Goal: Transaction & Acquisition: Purchase product/service

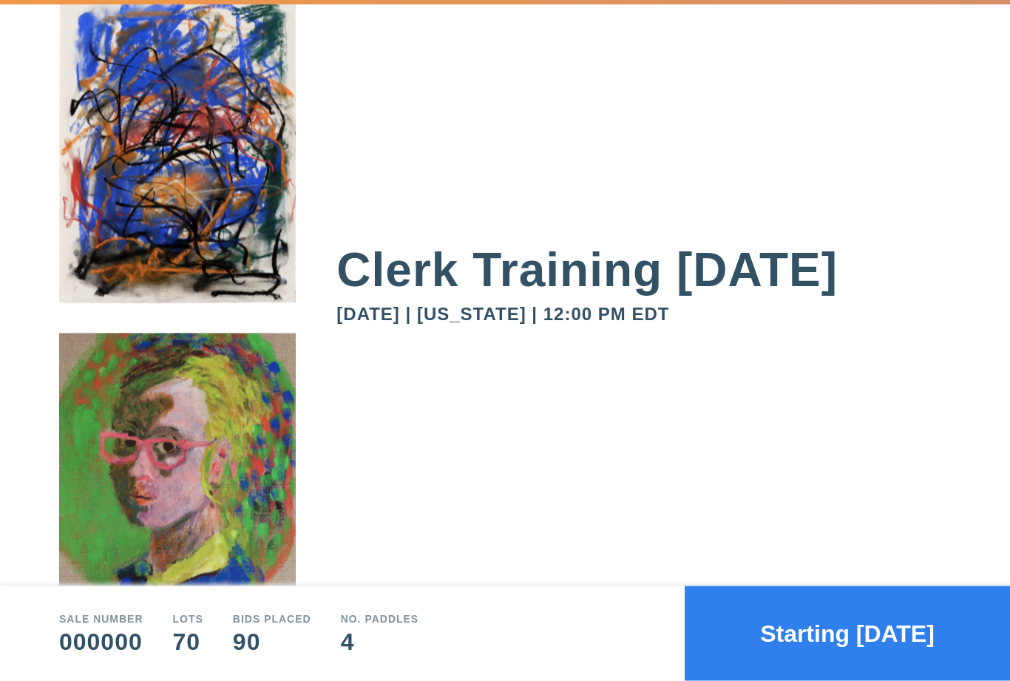
scroll to position [47, 0]
click at [887, 646] on button "Starting in 365 days" at bounding box center [847, 633] width 325 height 95
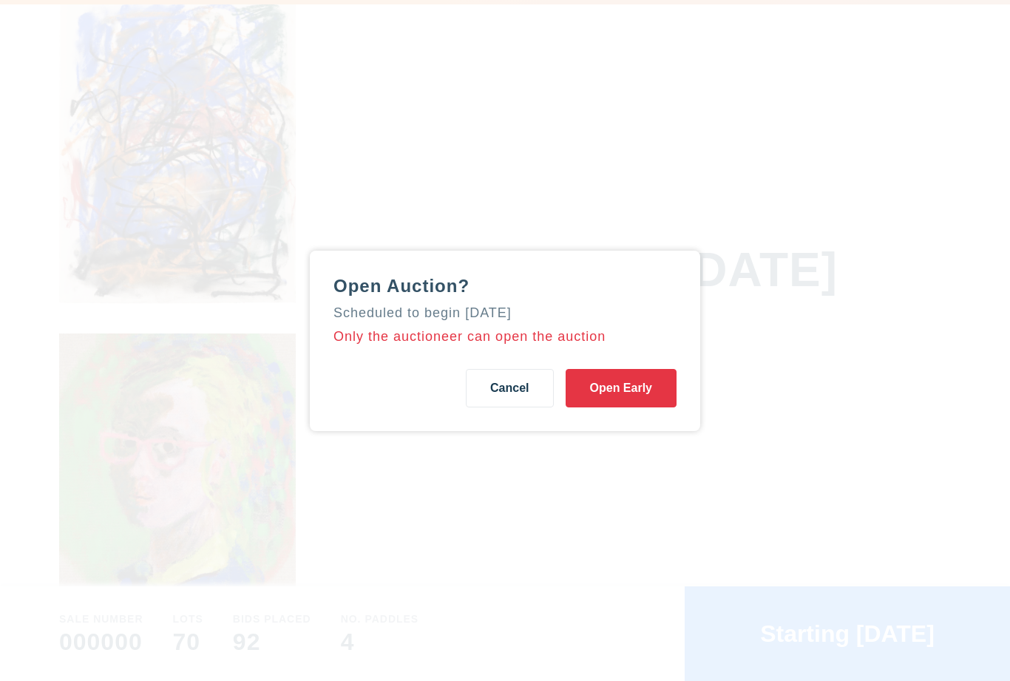
click at [650, 369] on button "Open Early" at bounding box center [621, 388] width 111 height 38
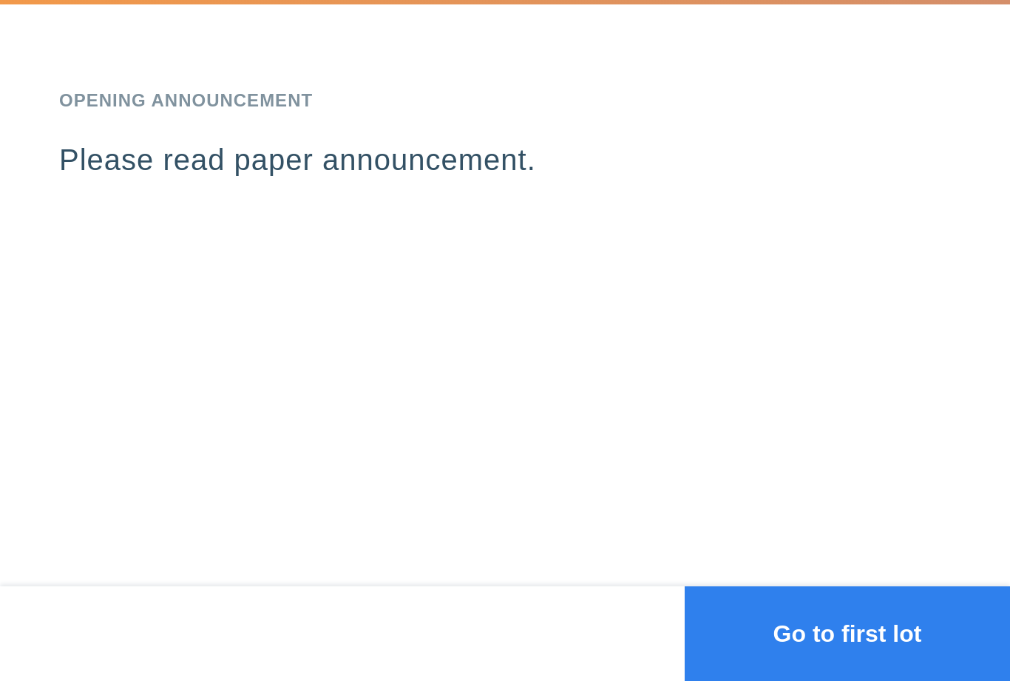
click at [877, 633] on button "Go to first lot" at bounding box center [847, 633] width 325 height 95
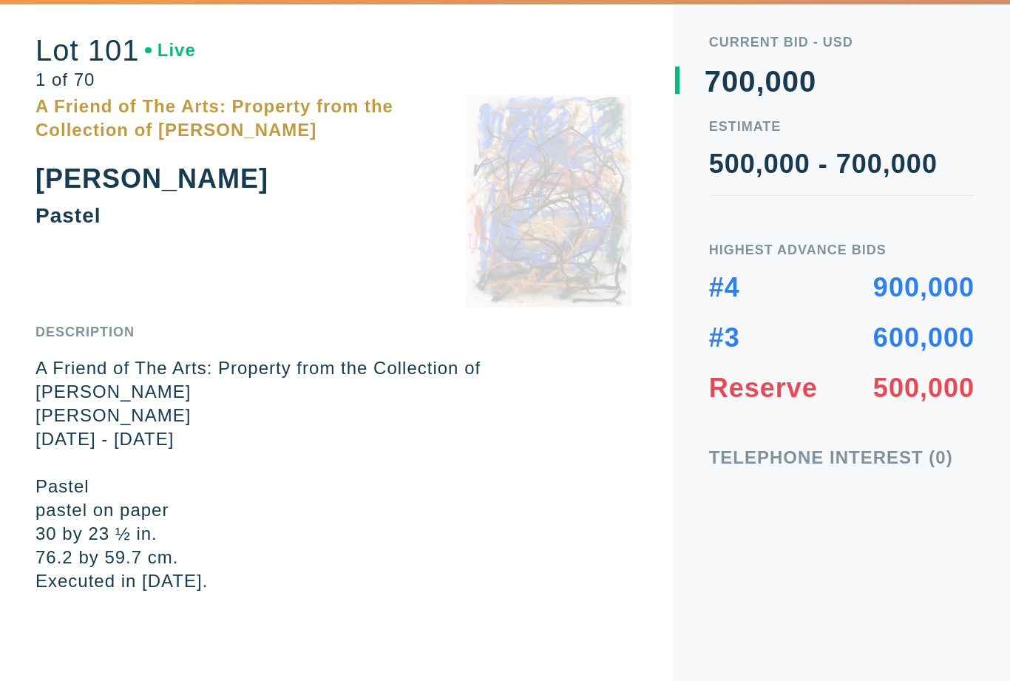
scroll to position [0, 0]
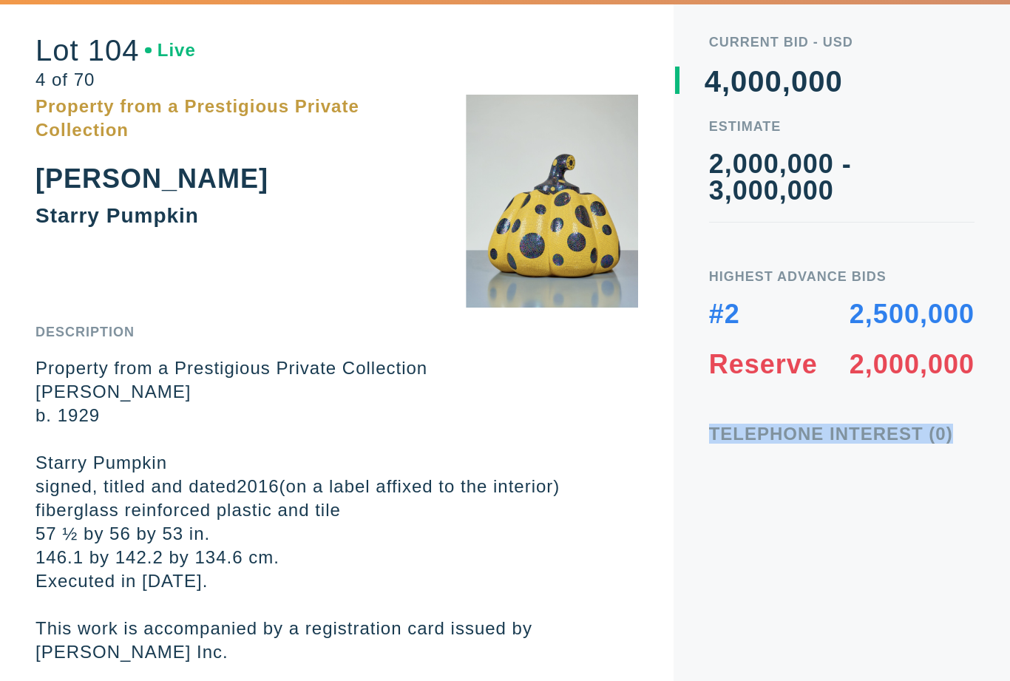
click at [829, 293] on div "Highest Advance Bids #2 2,500,000 Reserve 2,000,000" at bounding box center [841, 324] width 265 height 108
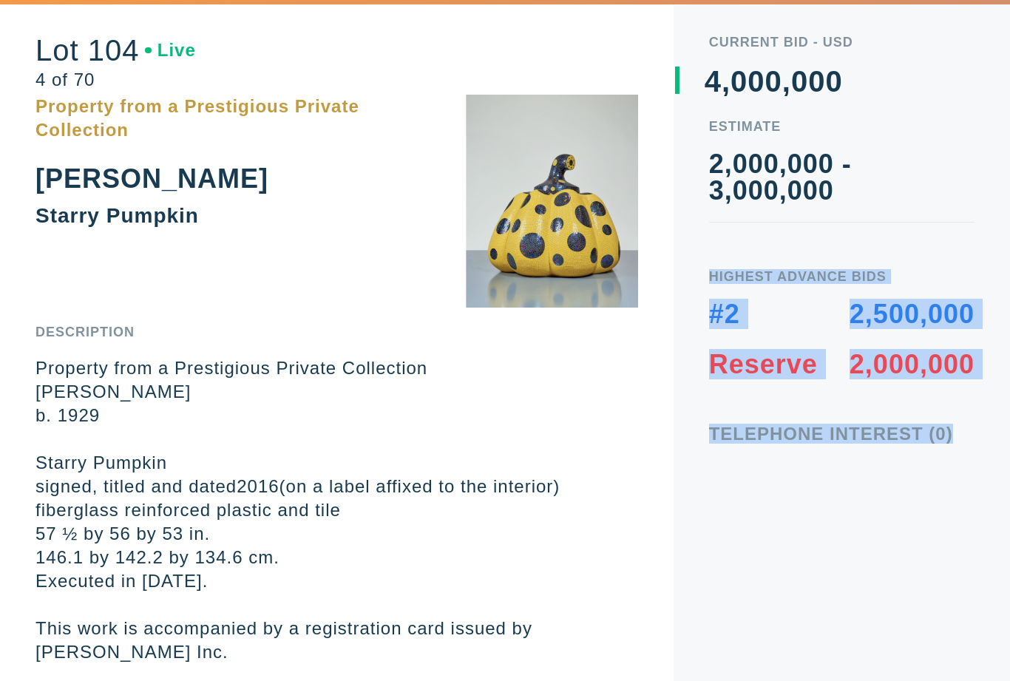
click at [755, 493] on div "Current Bid - USD 0 1 2 3 4 5 6 7 8 9 , 0 1 2 3 4 5 6 7 8 9 0 1 2 3 4 5 6 7 8 9…" at bounding box center [842, 340] width 336 height 681
click at [832, 473] on div "Current Bid - USD 0 1 2 3 4 5 6 7 8 9 , 0 1 2 3 4 5 6 7 8 9 0 1 2 3 4 5 6 7 8 9…" at bounding box center [842, 340] width 336 height 681
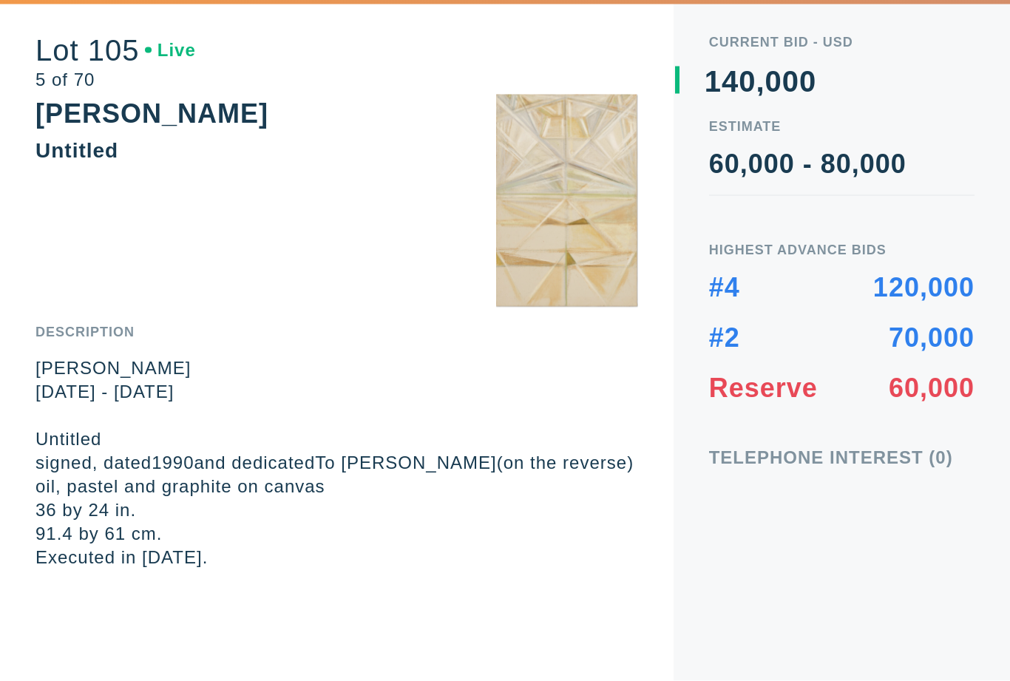
scroll to position [31, 0]
click at [739, 501] on div "Current Bid - USD 0 1 2 3 4 5 6 7 8 9 0 1 2 3 4 5 6 7 8 9 0 1 2 3 4 5 6 7 8 9 ,…" at bounding box center [842, 340] width 336 height 681
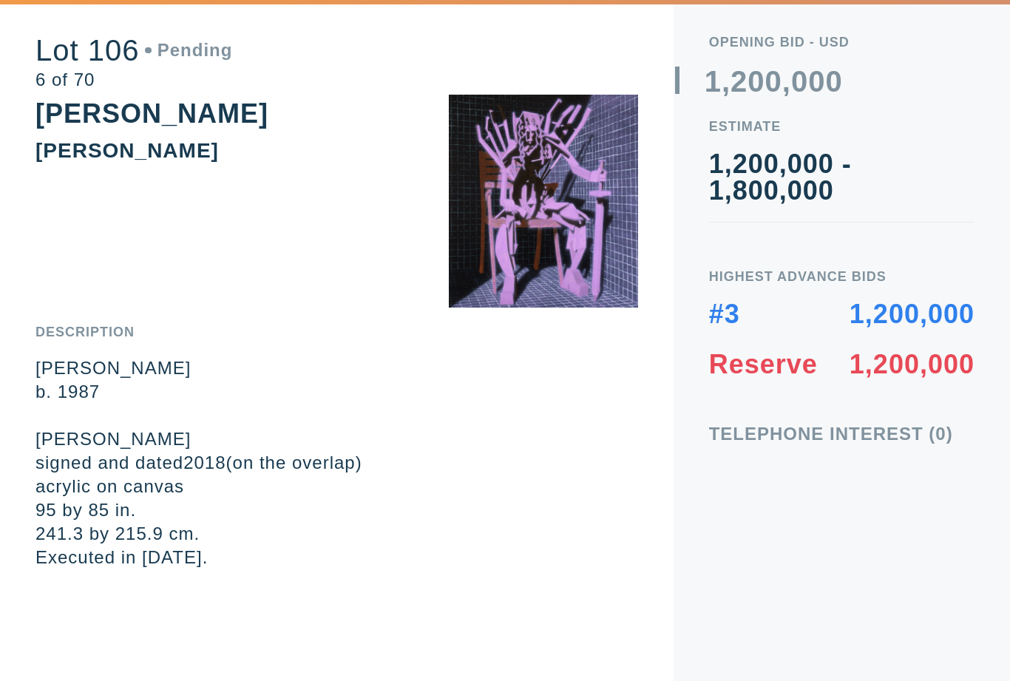
click at [63, 446] on em "[PERSON_NAME]" at bounding box center [112, 439] width 155 height 20
click at [48, 444] on em "[PERSON_NAME]" at bounding box center [112, 439] width 155 height 20
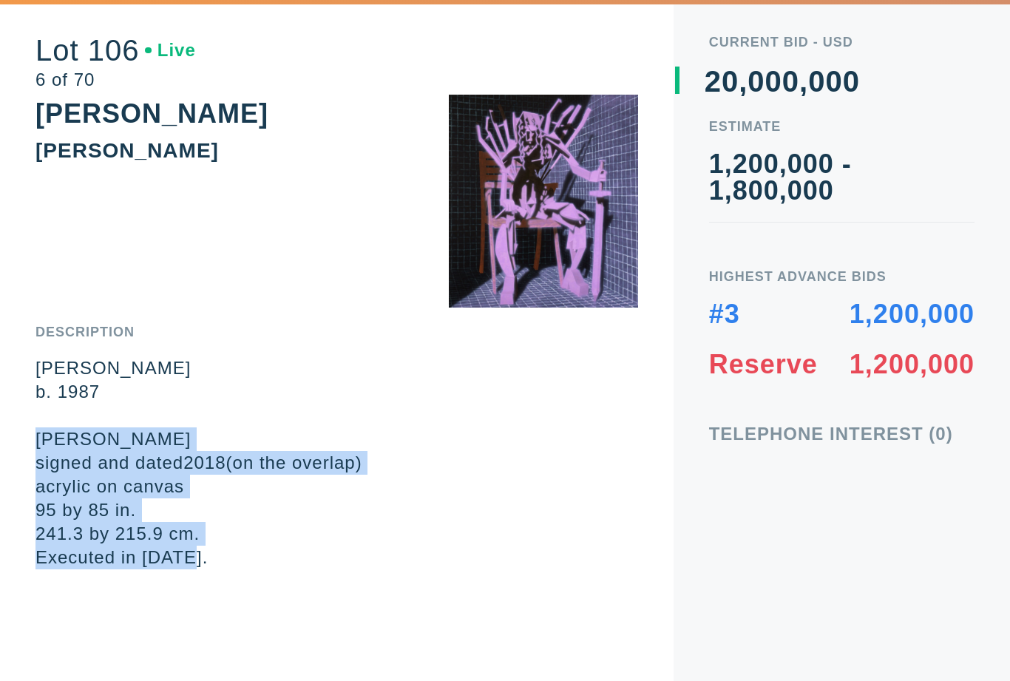
click at [264, 551] on p "Executed in [DATE]." at bounding box center [336, 558] width 603 height 24
click at [244, 573] on div "Lot 106 Live 6 of 70 [PERSON_NAME] Description [PERSON_NAME] b. 1987 [PERSON_NA…" at bounding box center [337, 340] width 674 height 681
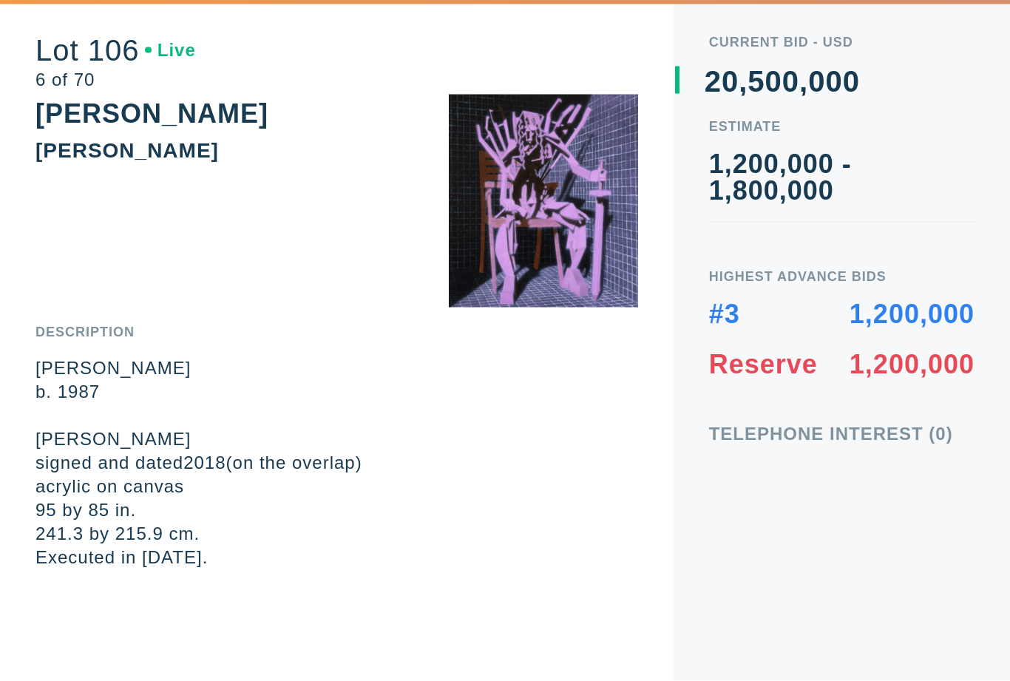
scroll to position [14, 0]
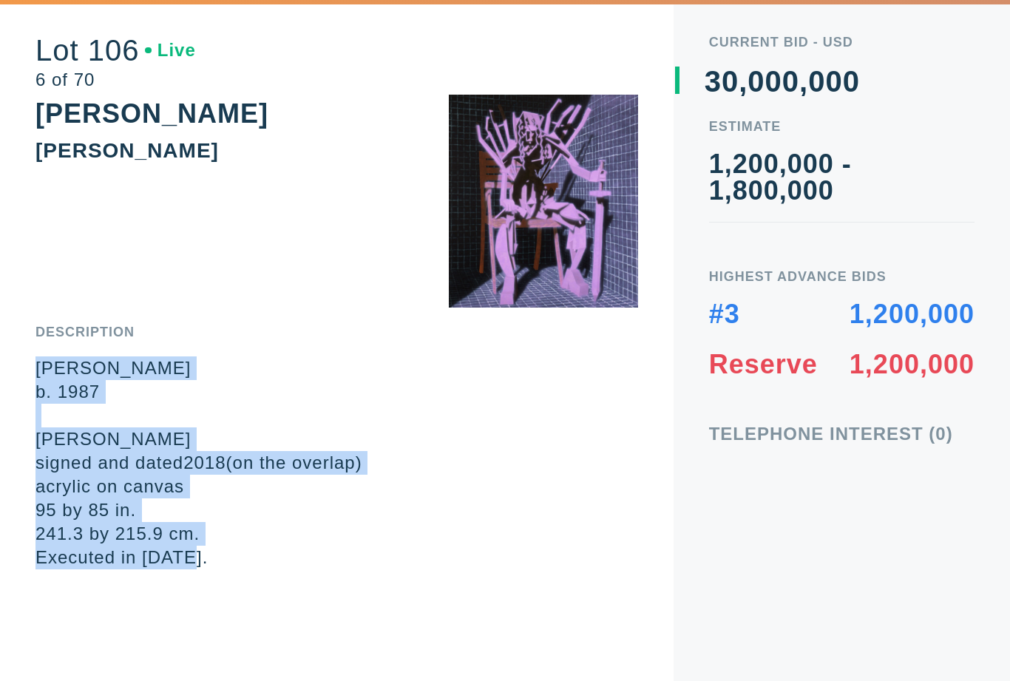
click at [248, 558] on div "Lot 106 Live 6 of 70 [PERSON_NAME] Description [PERSON_NAME] b. 1987 [PERSON_NA…" at bounding box center [337, 340] width 674 height 681
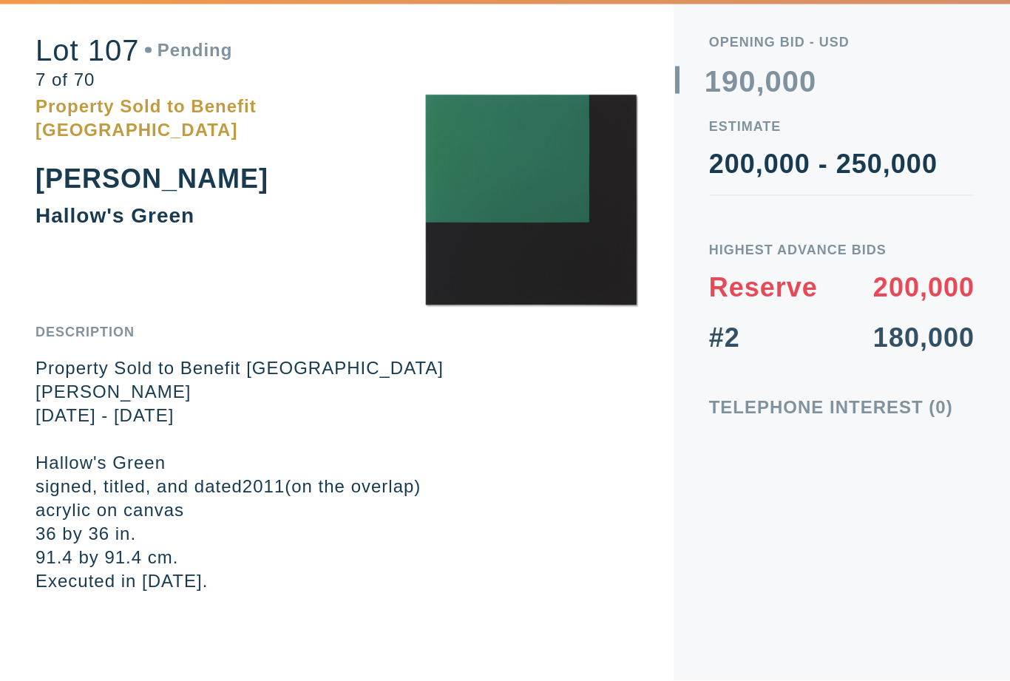
scroll to position [0, 0]
click at [266, 538] on p "36 by 36 in." at bounding box center [336, 534] width 603 height 24
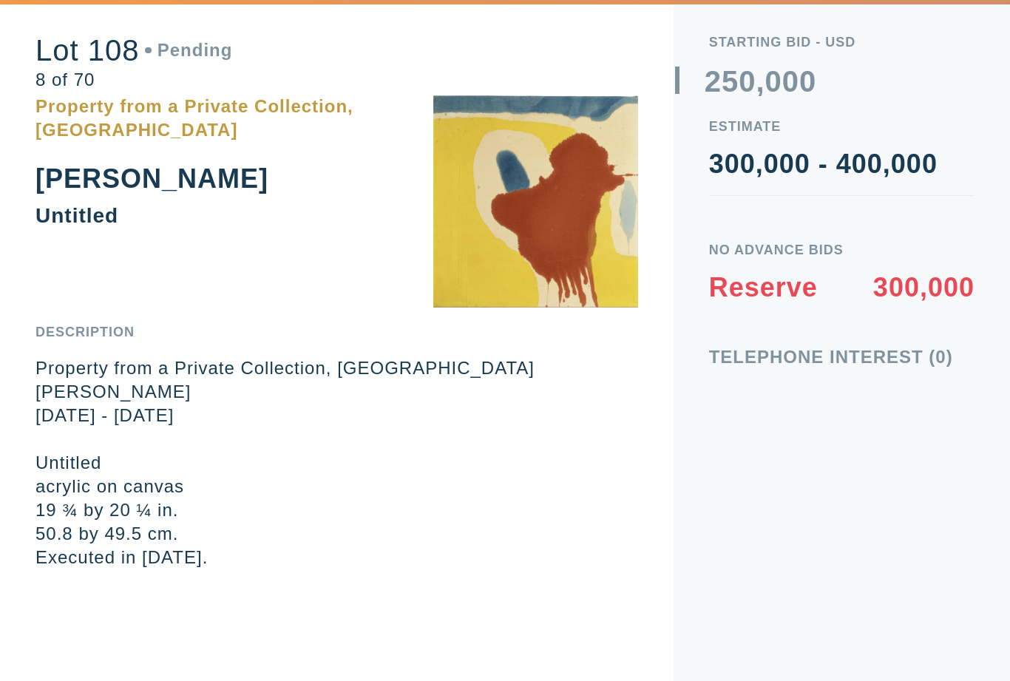
click at [668, 544] on div "Lot 108 Pending 8 of 70 Property from a Private Collection, [GEOGRAPHIC_DATA] […" at bounding box center [337, 284] width 674 height 569
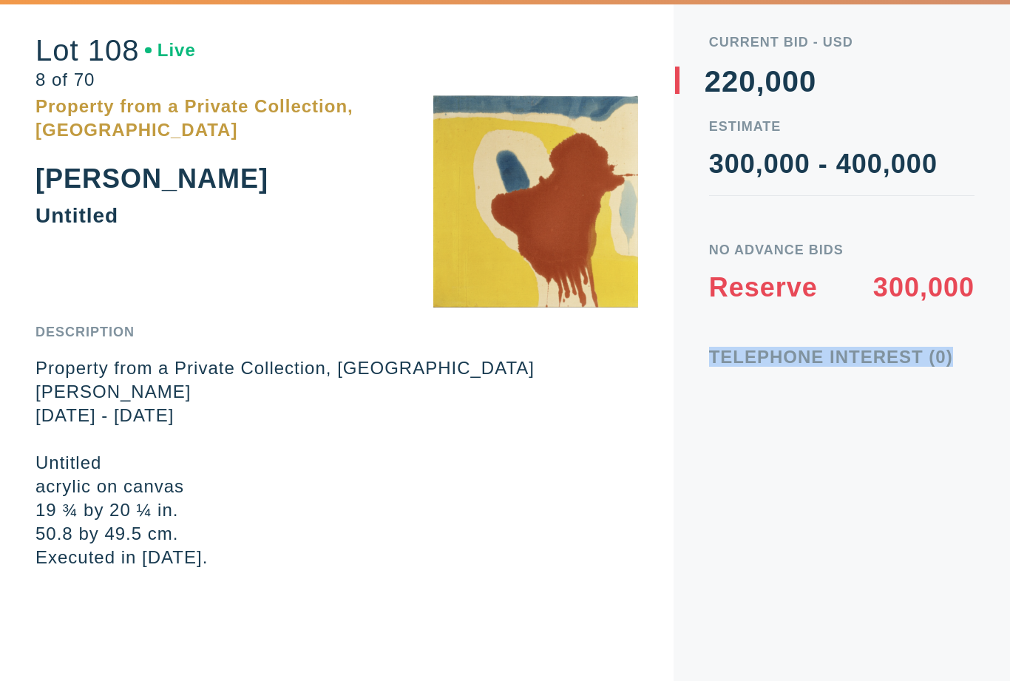
click at [901, 439] on div "Current Bid - USD 0 1 2 3 4 5 6 7 8 9 0 1 2 3 4 5 6 7 8 9 0 1 2 3 4 5 6 7 8 9 ,…" at bounding box center [842, 340] width 336 height 681
click at [921, 436] on div "Current Bid - USD 0 1 2 3 4 5 6 7 8 9 0 1 2 3 4 5 6 7 8 9 0 1 2 3 4 5 6 7 8 9 ,…" at bounding box center [842, 340] width 336 height 681
click at [847, 363] on div "Telephone Interest (0)" at bounding box center [841, 357] width 265 height 18
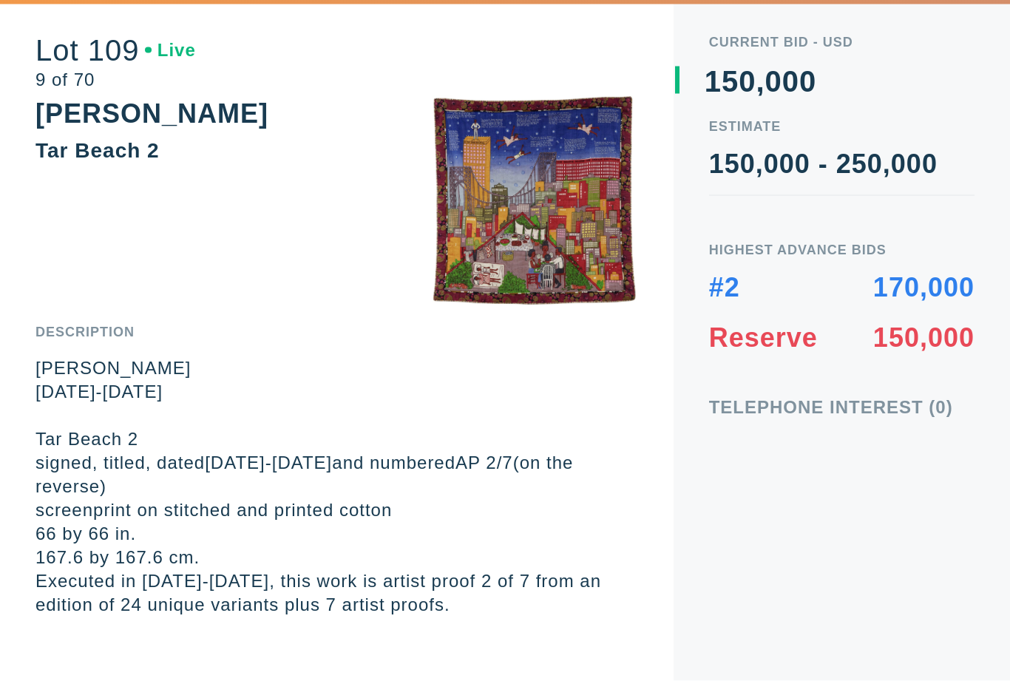
scroll to position [47, 0]
click at [833, 440] on div "Current Bid - USD 0 1 2 3 4 5 6 7 8 9 0 1 2 3 4 5 6 7 8 9 0 1 2 3 4 5 6 7 8 9 ,…" at bounding box center [842, 340] width 336 height 681
click at [729, 84] on div "8" at bounding box center [730, 82] width 17 height 30
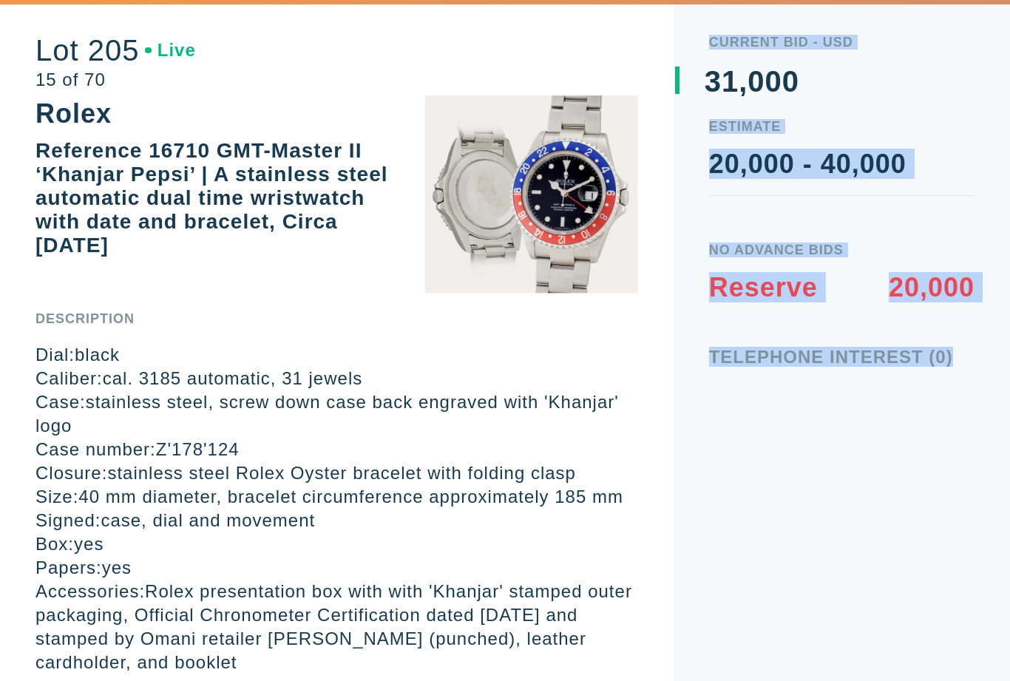
click at [971, 361] on div "Telephone Interest (0)" at bounding box center [841, 357] width 265 height 18
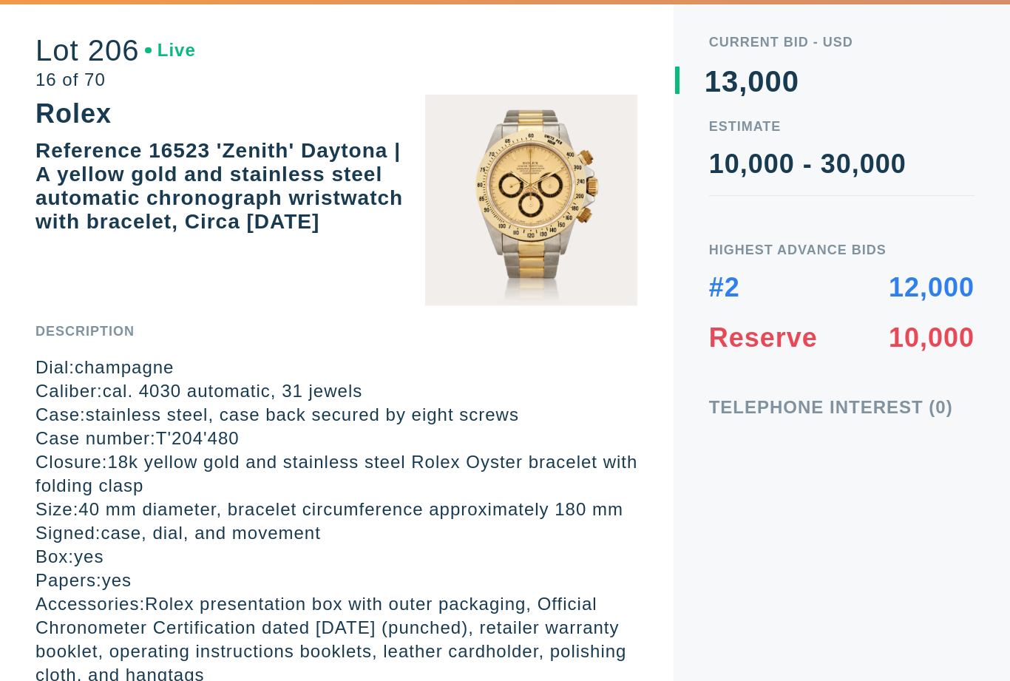
click at [833, 658] on div "Current Bid - USD 0 1 2 3 4 5 6 7 8 9 0 1 2 3 4 5 6 7 8 9 , 0 1 2 3 4 5 6 7 8 9…" at bounding box center [842, 340] width 336 height 681
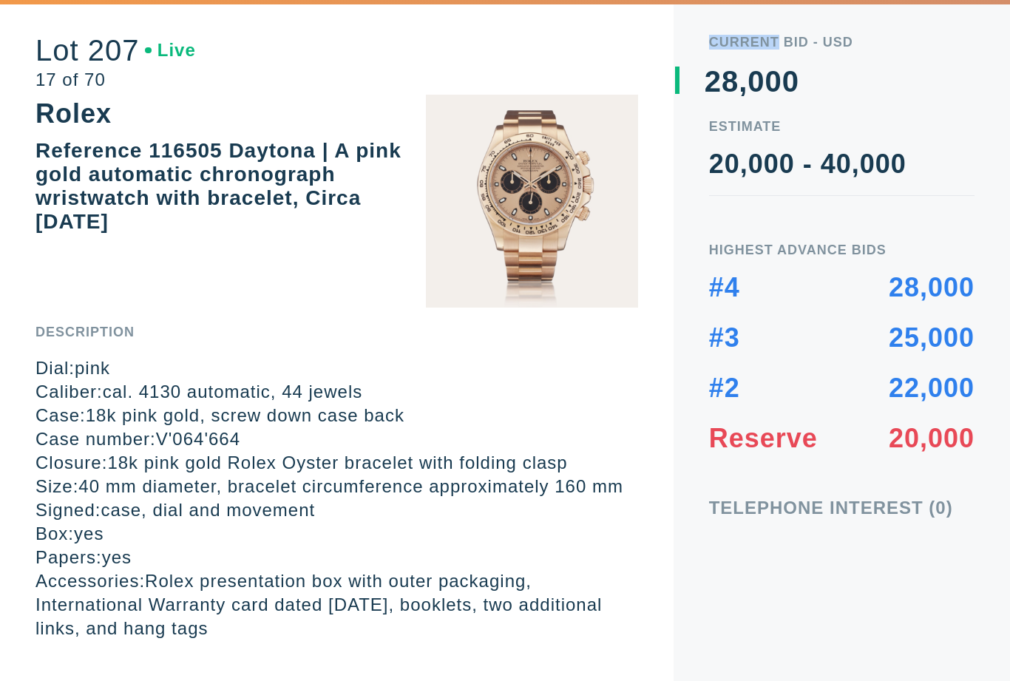
click at [823, 141] on div "Estimate 20,000 - 40,000" at bounding box center [841, 158] width 265 height 76
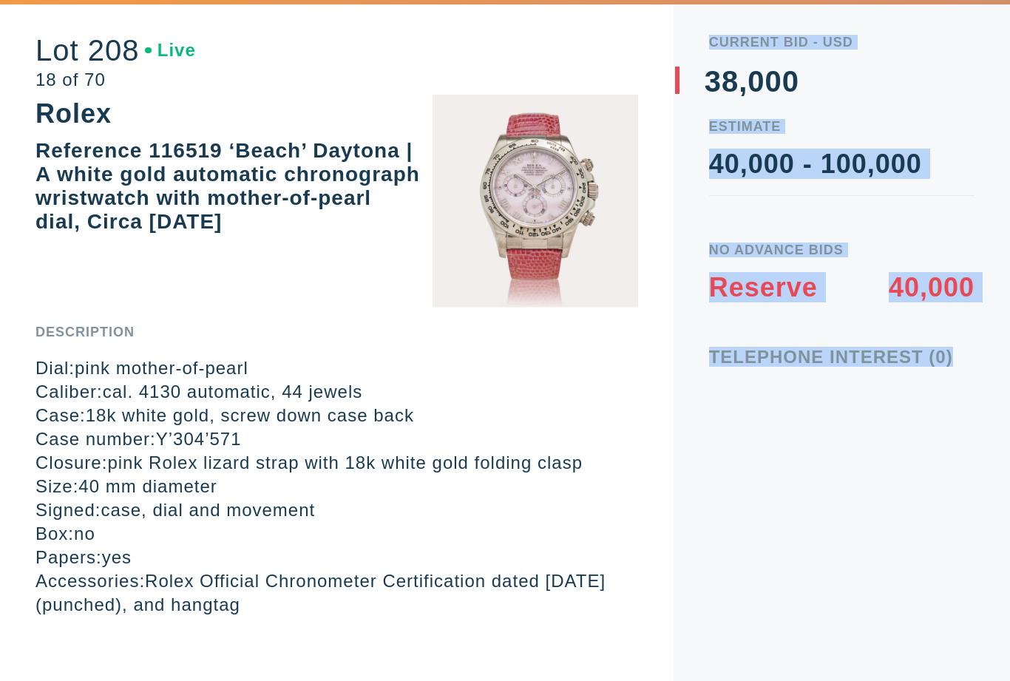
click at [885, 438] on div "Current Bid - USD 0 1 2 3 4 5 6 7 8 9 0 1 2 3 4 5 6 7 8 9 , 0 1 2 3 4 5 6 7 8 9…" at bounding box center [842, 340] width 336 height 681
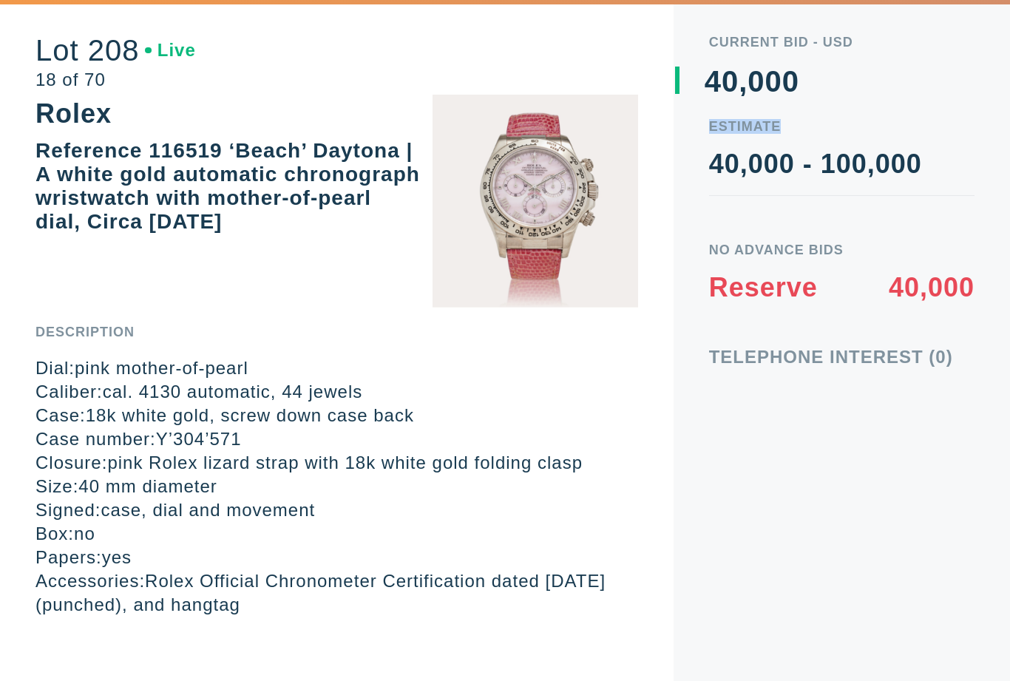
click at [844, 161] on div "40,000 - 100,000" at bounding box center [841, 164] width 265 height 27
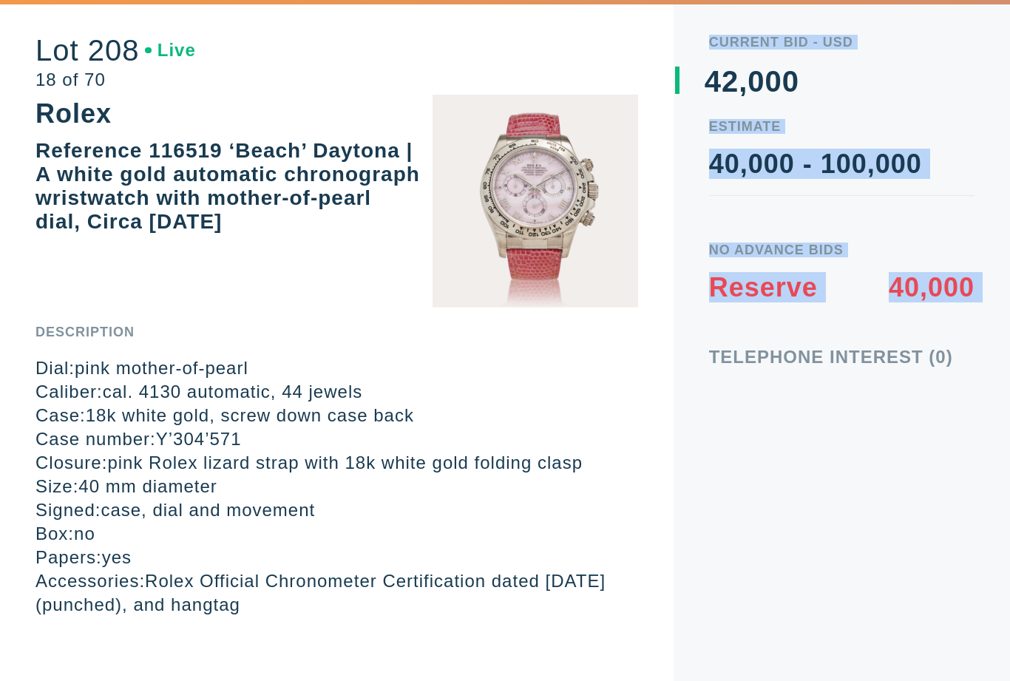
click at [933, 356] on div "Telephone Interest (0)" at bounding box center [841, 357] width 265 height 18
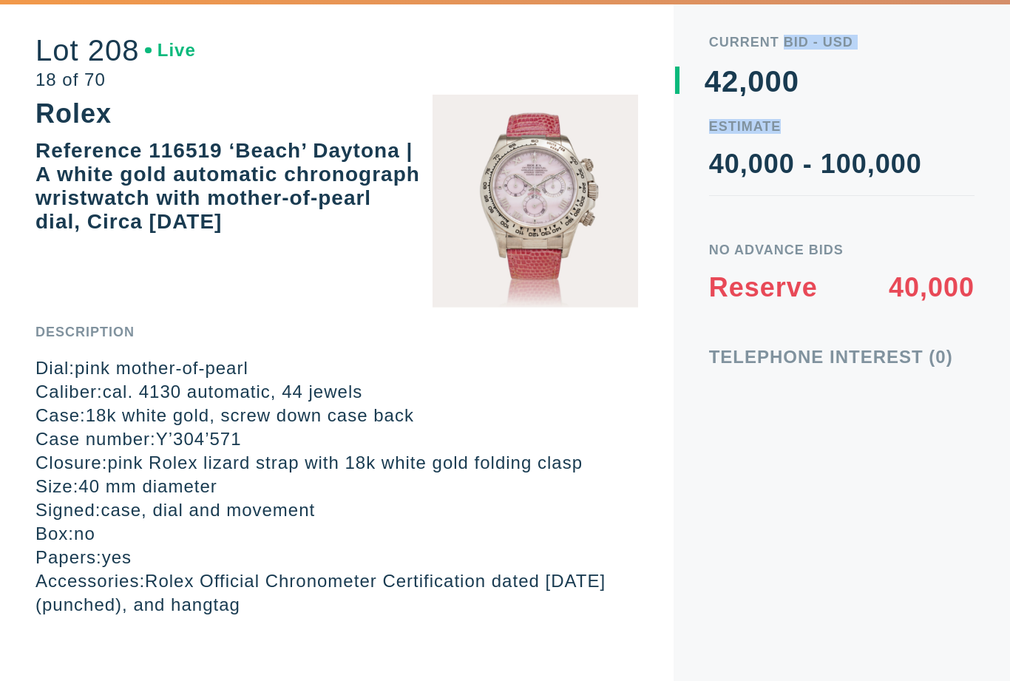
click at [828, 342] on div "Current Bid - USD 0 1 2 3 4 5 6 7 8 9 0 1 2 3 4 5 6 7 8 9 , 0 1 2 3 4 5 6 7 8 9…" at bounding box center [842, 340] width 336 height 681
